Goal: Transaction & Acquisition: Purchase product/service

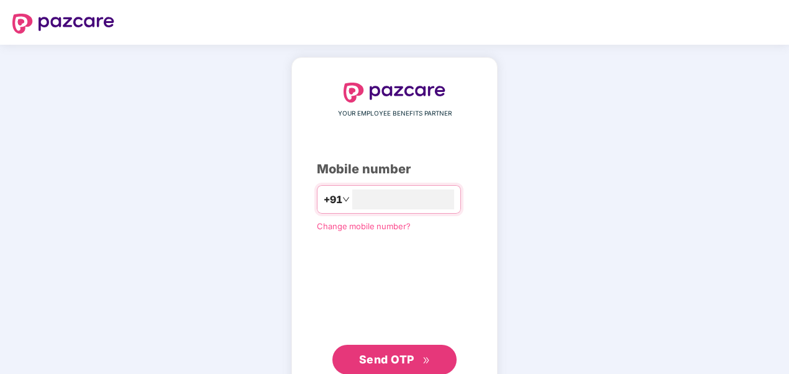
type input "**********"
click at [368, 356] on span "Send OTP" at bounding box center [386, 359] width 55 height 13
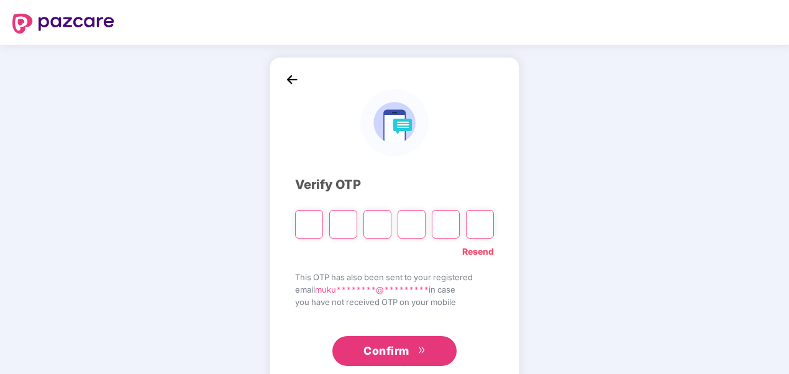
type input "*"
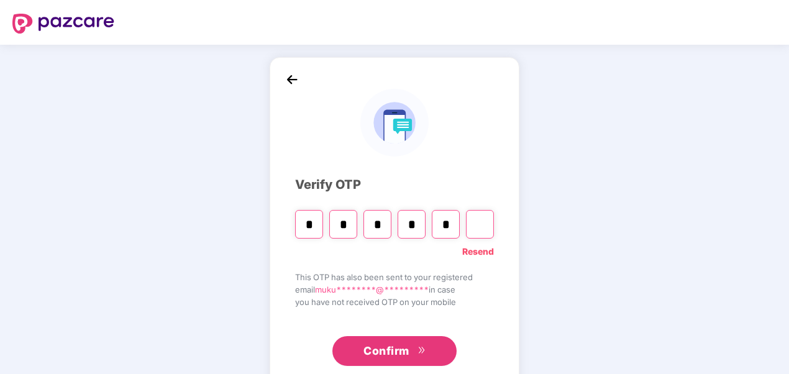
type input "*"
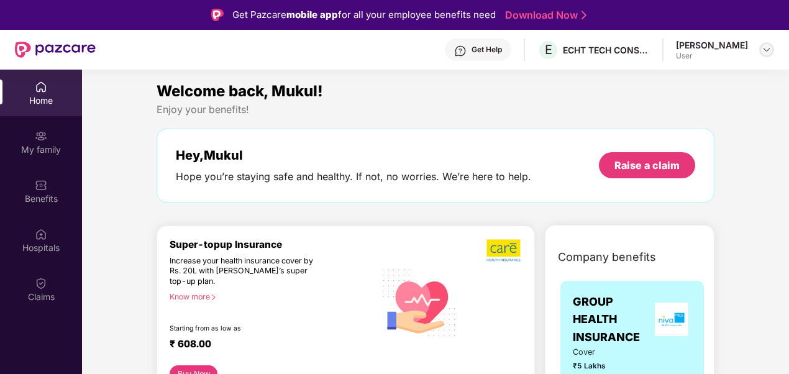
click at [768, 47] on img at bounding box center [766, 50] width 10 height 10
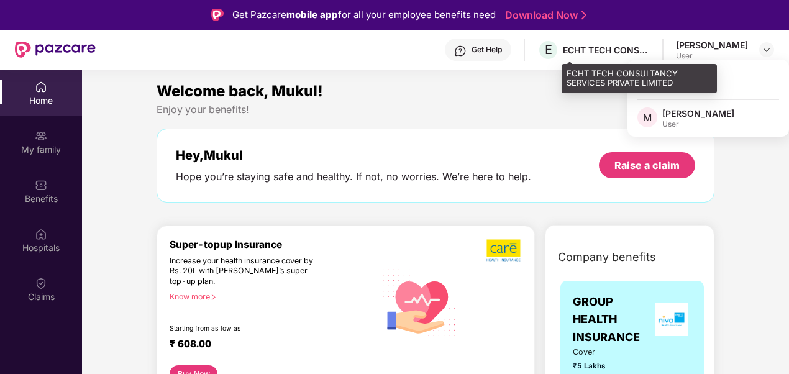
click at [619, 52] on div "ECHT TECH CONSULTANCY SERVICES PRIVATE LIMITED" at bounding box center [606, 50] width 87 height 12
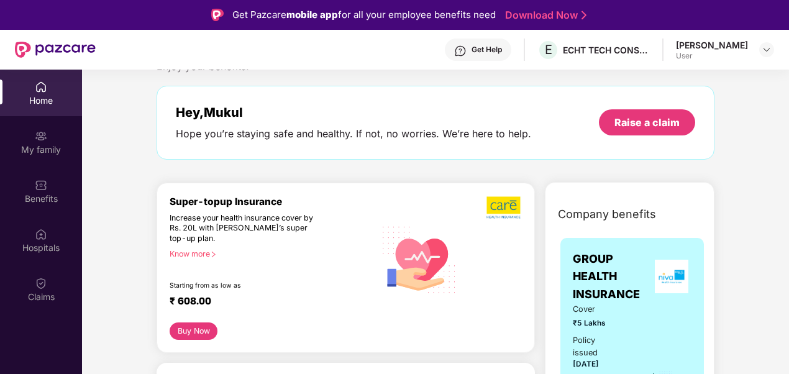
scroll to position [62, 0]
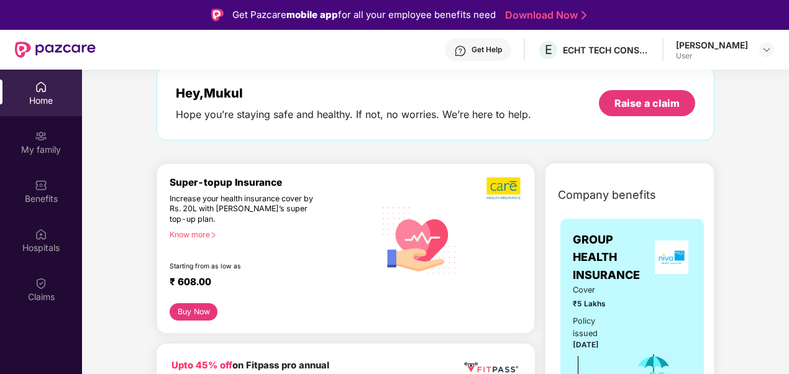
click at [207, 237] on div "Know more" at bounding box center [269, 234] width 198 height 9
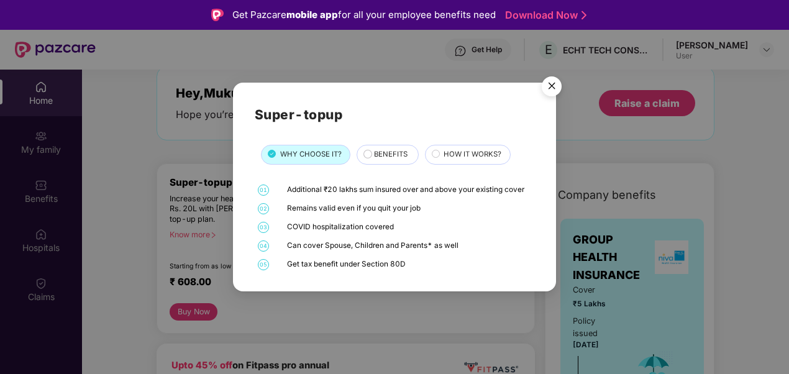
click at [558, 86] on img "Close" at bounding box center [551, 88] width 35 height 35
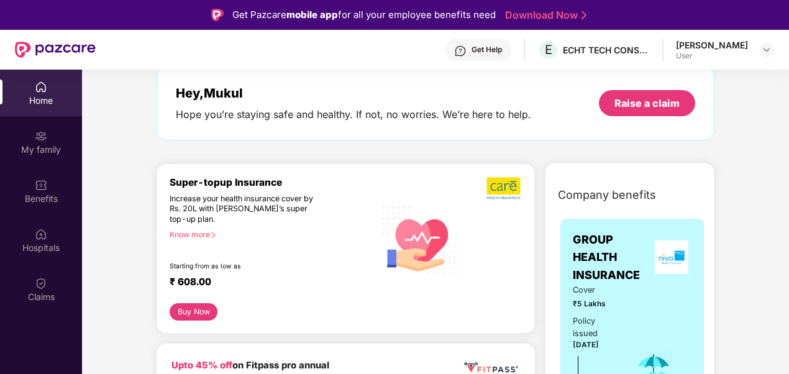
click at [201, 311] on button "Buy Now" at bounding box center [194, 311] width 48 height 17
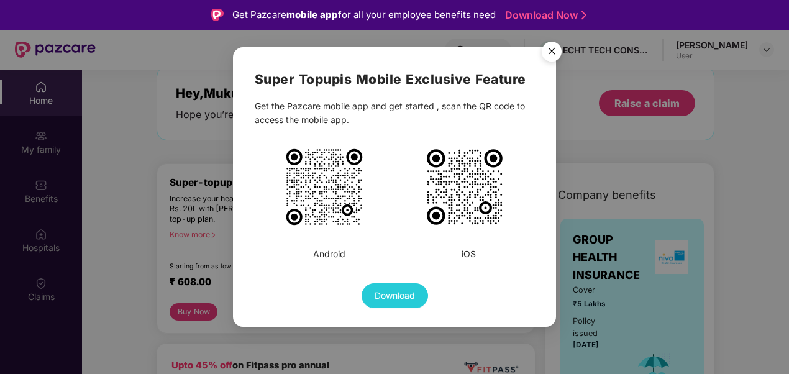
click at [545, 57] on img "Close" at bounding box center [551, 53] width 35 height 35
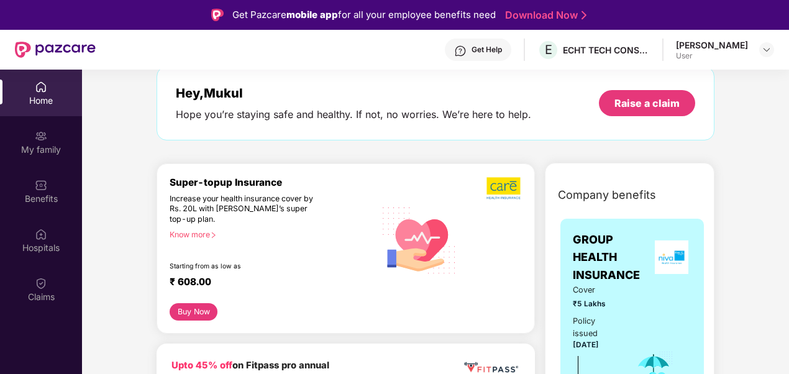
click at [188, 236] on div "Know more" at bounding box center [269, 234] width 198 height 9
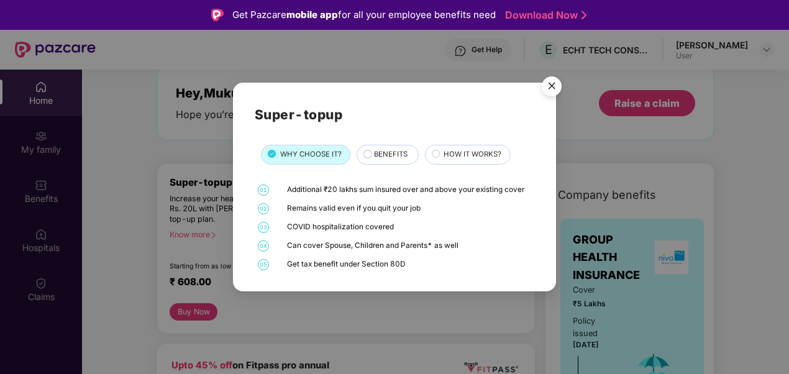
click at [550, 88] on img "Close" at bounding box center [551, 88] width 35 height 35
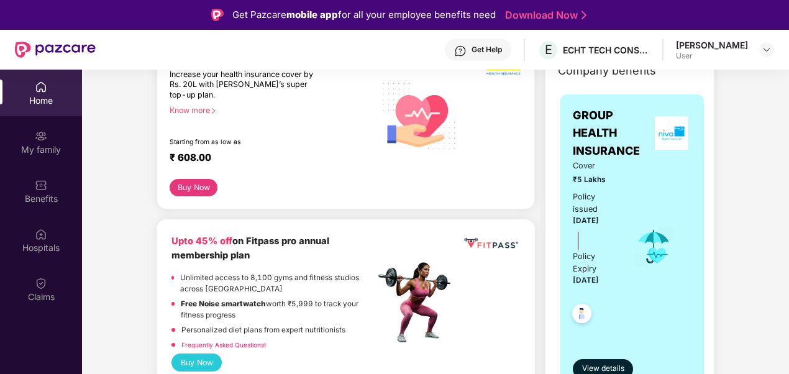
scroll to position [124, 0]
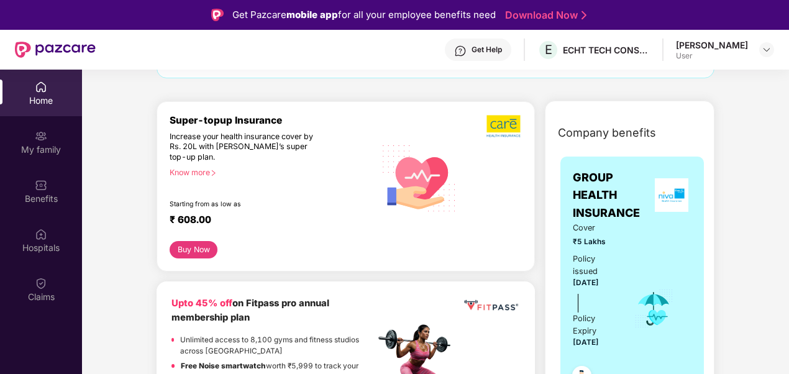
click at [206, 247] on button "Buy Now" at bounding box center [194, 249] width 48 height 17
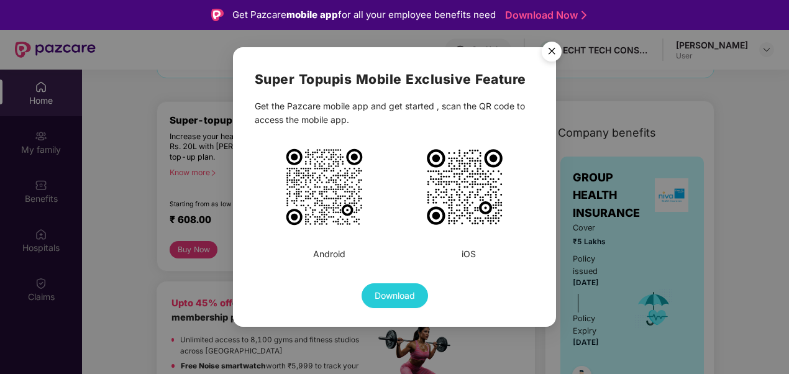
click at [549, 49] on img "Close" at bounding box center [551, 53] width 35 height 35
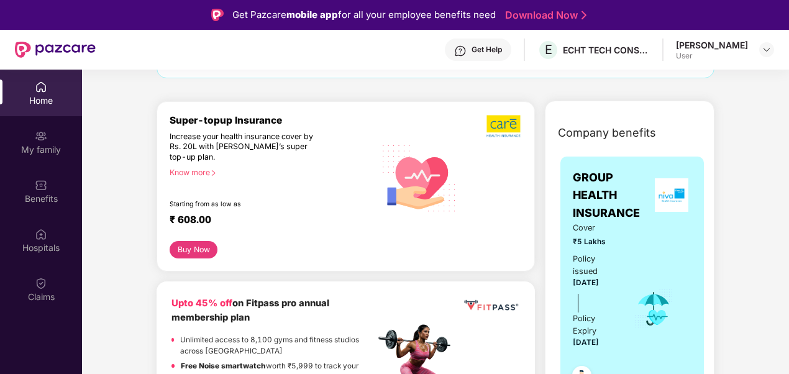
click at [202, 173] on div "Know more" at bounding box center [269, 172] width 198 height 9
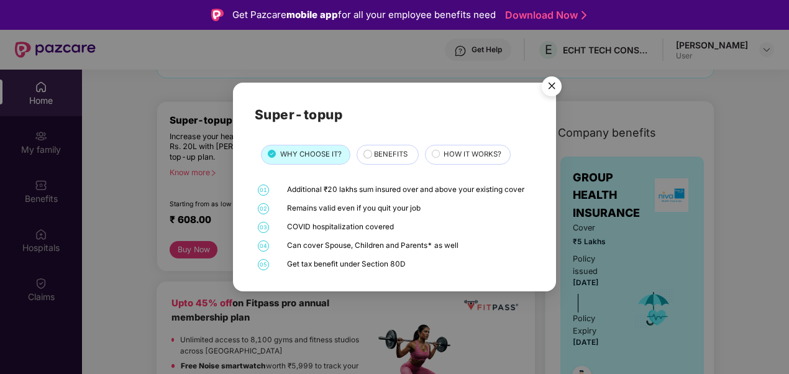
click at [549, 87] on img "Close" at bounding box center [551, 88] width 35 height 35
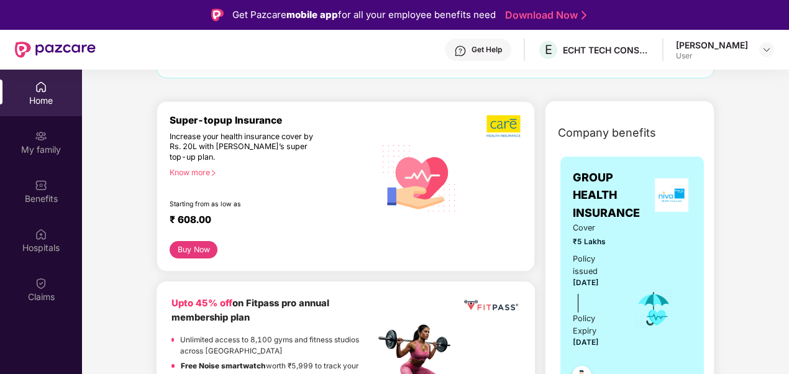
click at [200, 170] on div "Know more" at bounding box center [269, 172] width 198 height 9
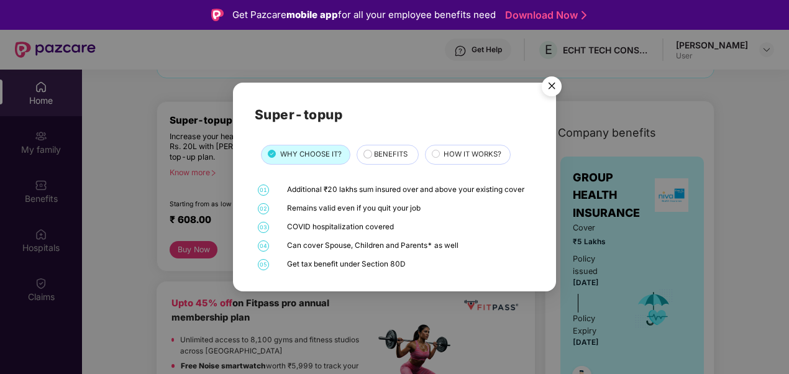
click at [548, 86] on img "Close" at bounding box center [551, 88] width 35 height 35
